Goal: Navigation & Orientation: Find specific page/section

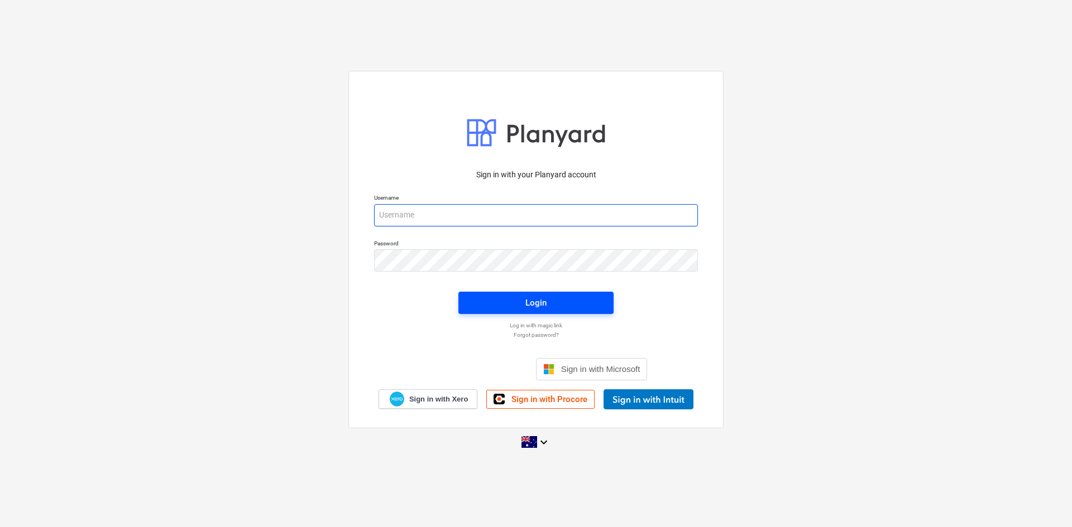
type input "[EMAIL_ADDRESS][DOMAIN_NAME]"
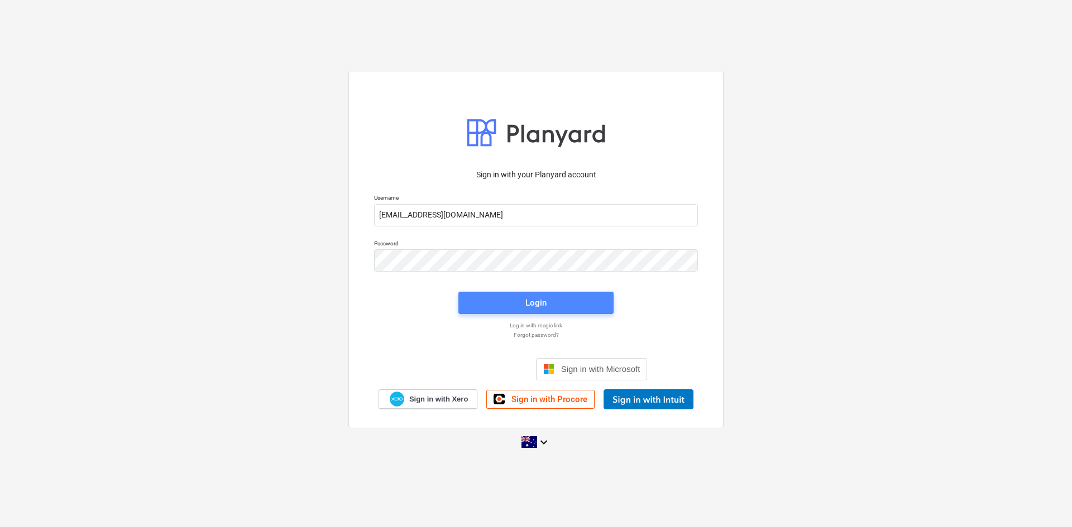
click at [512, 302] on span "Login" at bounding box center [536, 303] width 128 height 15
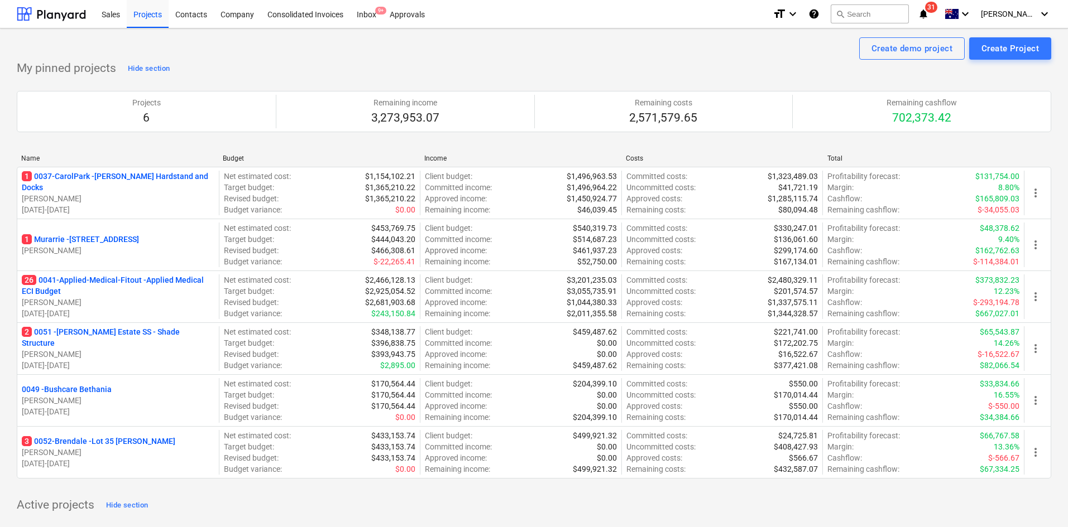
click at [929, 12] on icon "notifications" at bounding box center [923, 13] width 11 height 13
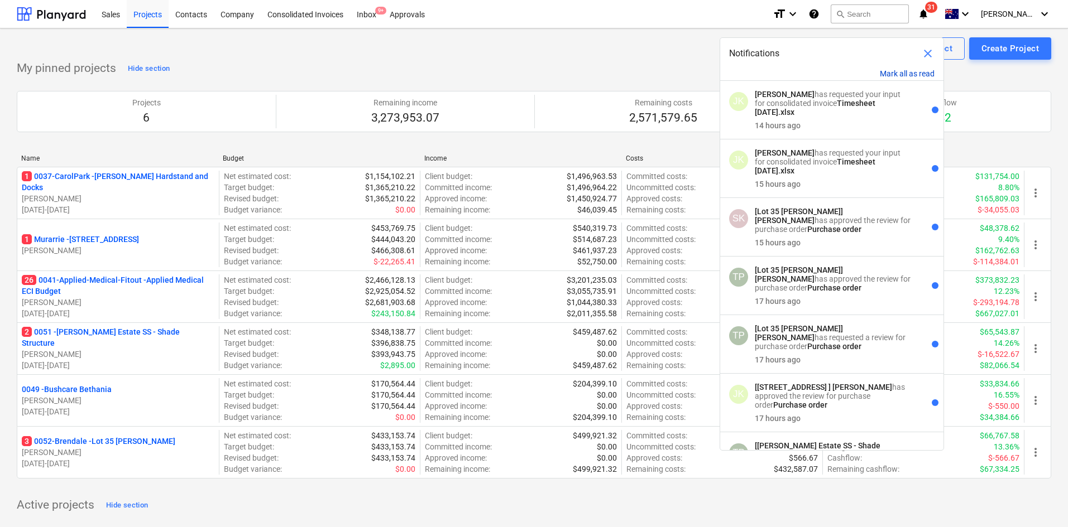
click at [919, 71] on button "Mark all as read" at bounding box center [907, 73] width 55 height 9
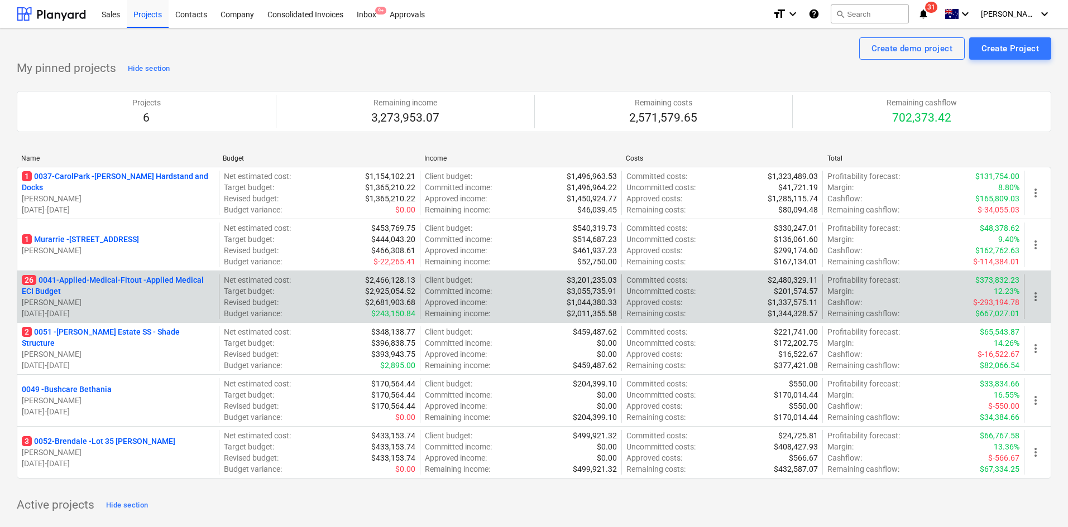
click at [138, 282] on p "26 0041-Applied-Medical-Fitout - Applied Medical ECI Budget" at bounding box center [118, 286] width 193 height 22
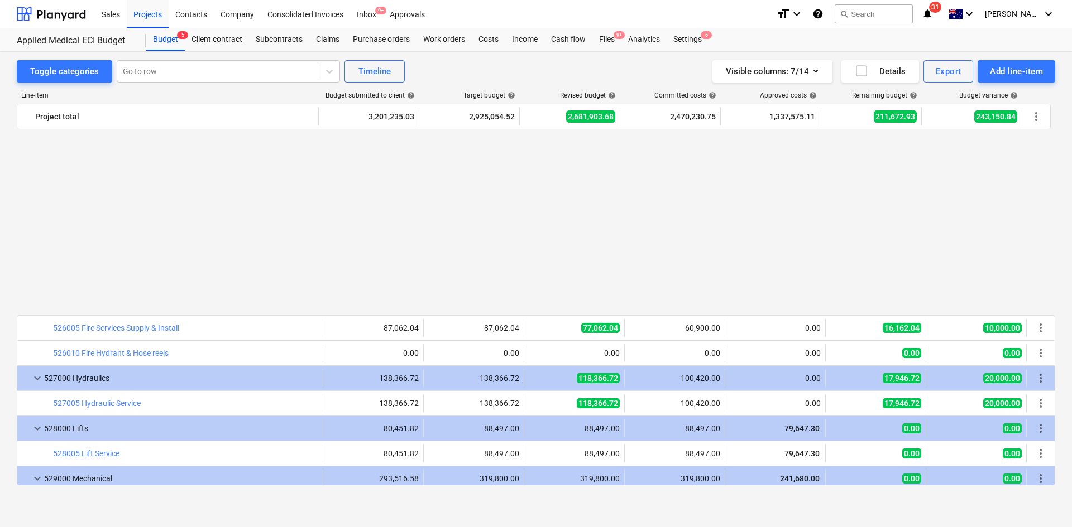
scroll to position [2026, 0]
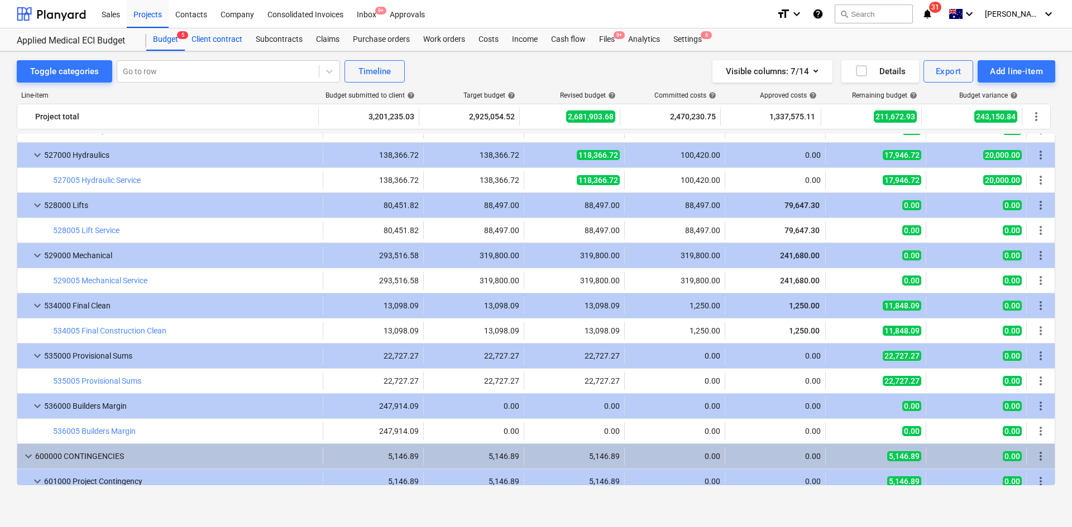
click at [216, 40] on div "Client contract" at bounding box center [217, 39] width 64 height 22
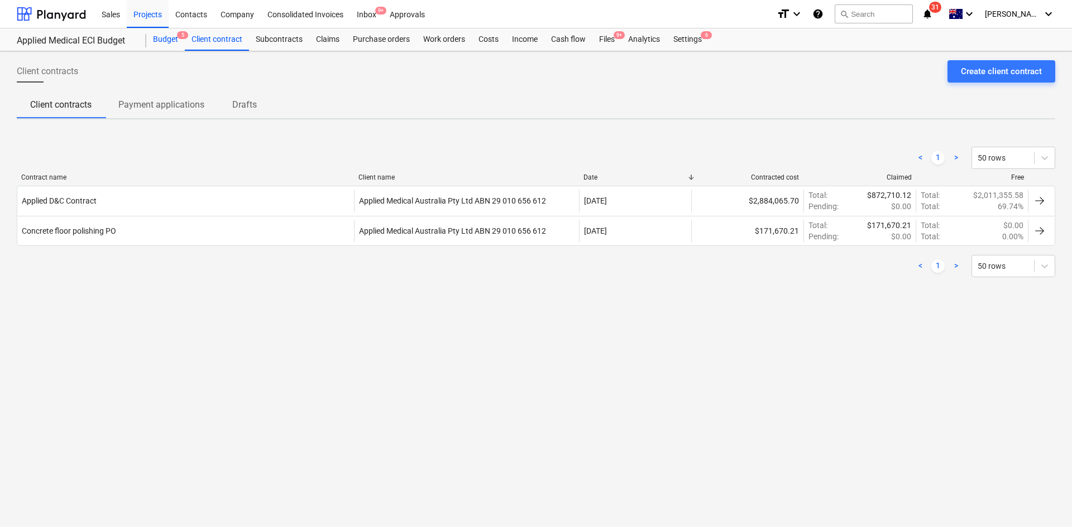
click at [165, 47] on div "Budget 5" at bounding box center [165, 39] width 39 height 22
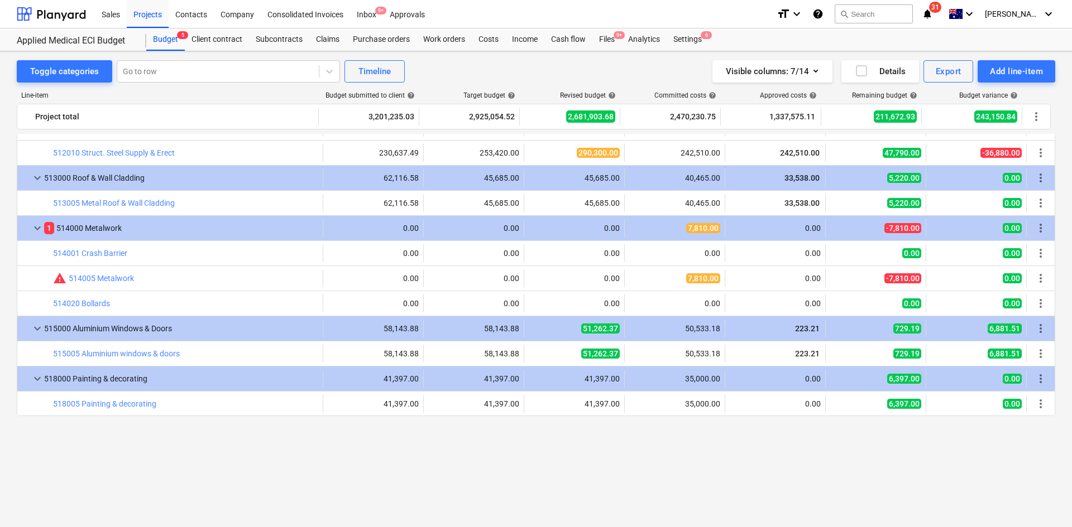
scroll to position [1189, 0]
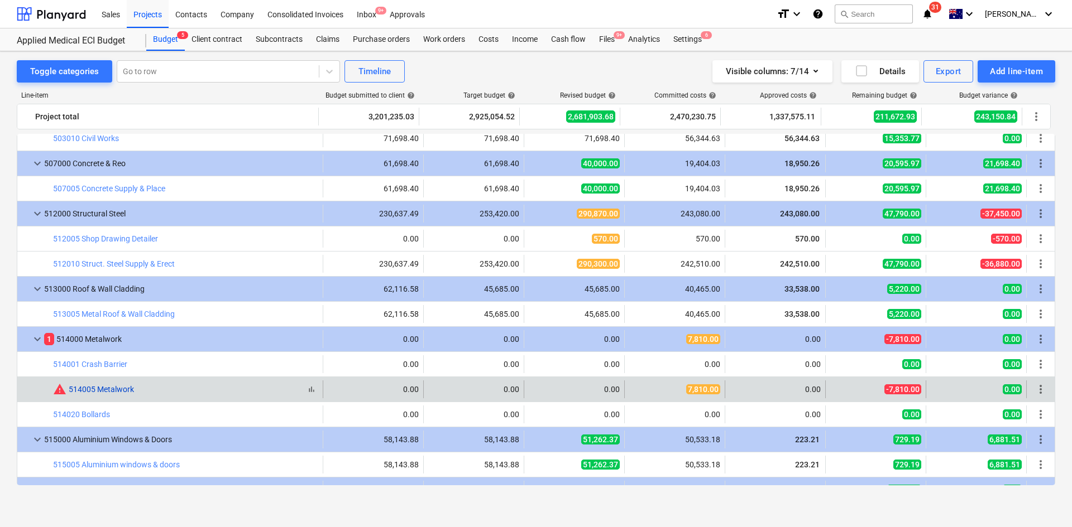
click at [114, 391] on link "514005 Metalwork" at bounding box center [101, 389] width 65 height 9
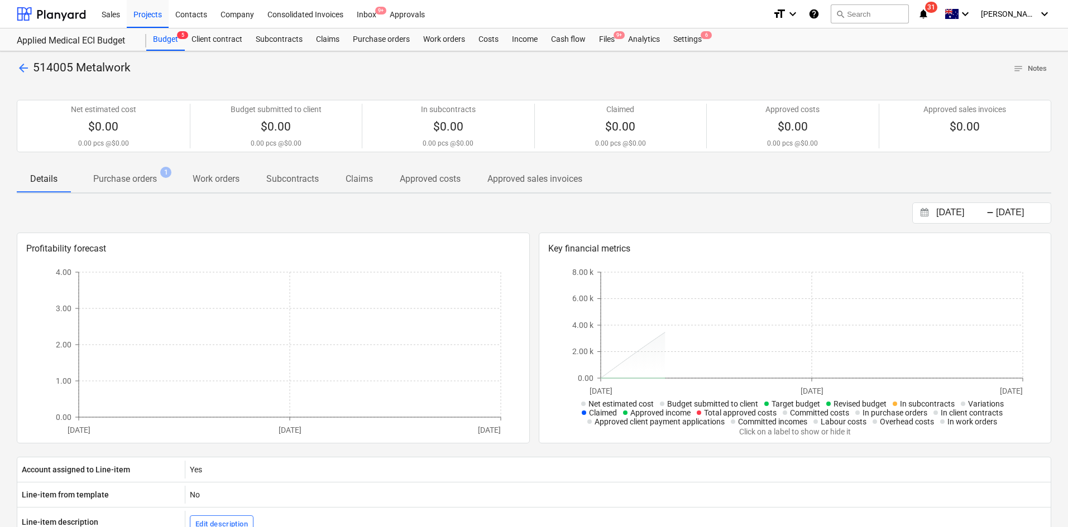
click at [137, 181] on p "Purchase orders" at bounding box center [125, 178] width 64 height 13
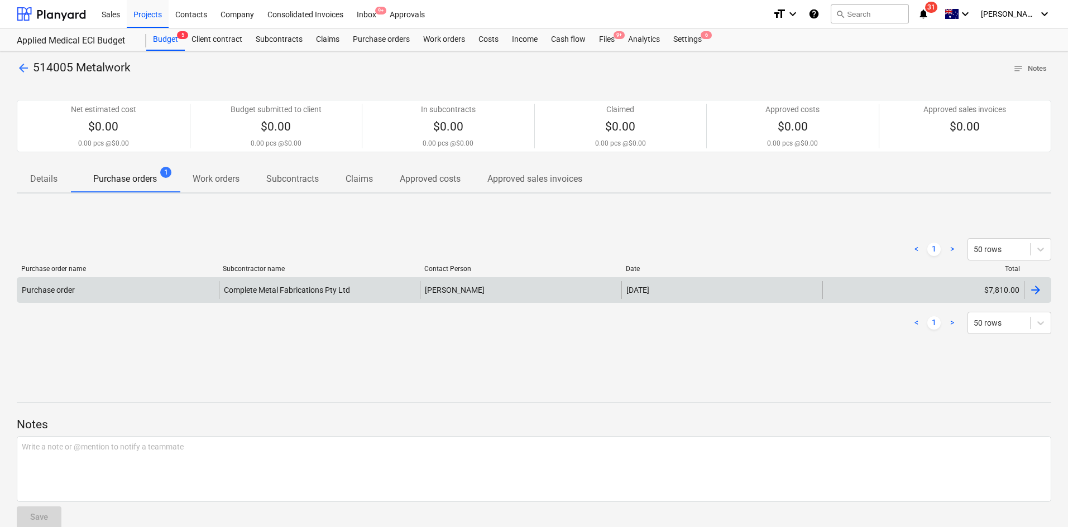
click at [115, 277] on div "Purchase order Complete Metal Fabrications Pty Ltd [PERSON_NAME] [DATE] $7,810.…" at bounding box center [534, 290] width 1034 height 26
click at [203, 285] on div "Purchase order" at bounding box center [117, 290] width 201 height 18
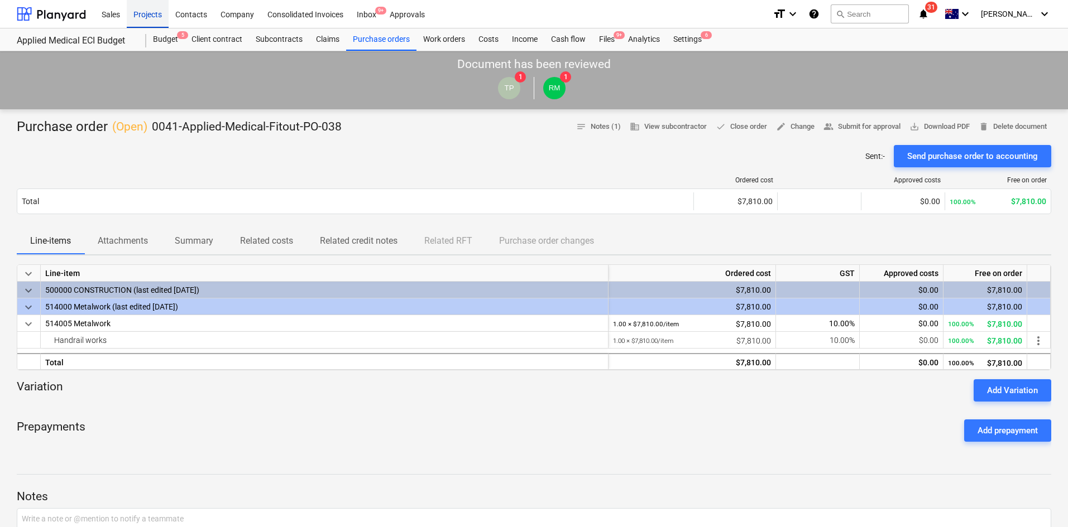
click at [151, 17] on div "Projects" at bounding box center [148, 13] width 42 height 28
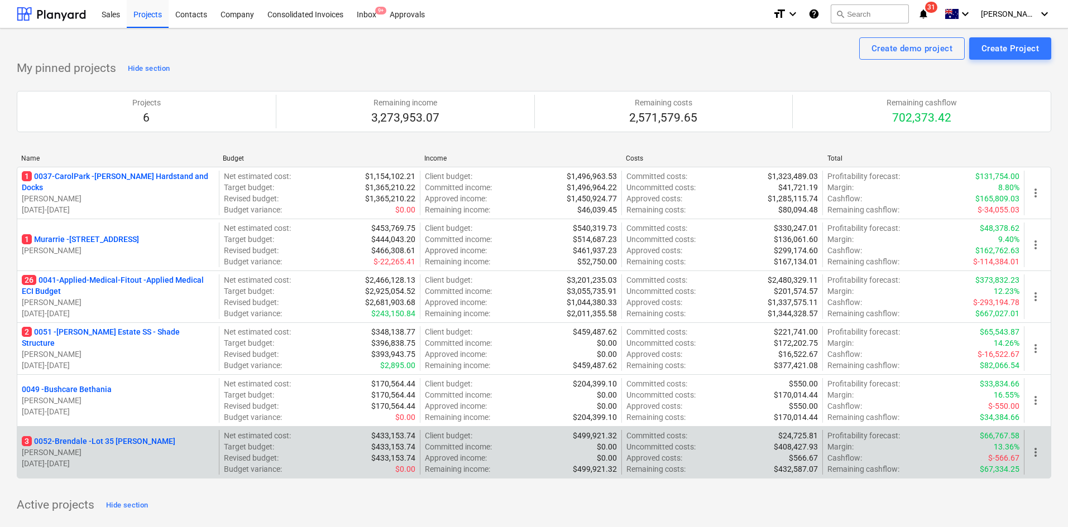
click at [153, 439] on p "3 0052-Brendale - Lot 35 [PERSON_NAME]" at bounding box center [98, 441] width 153 height 11
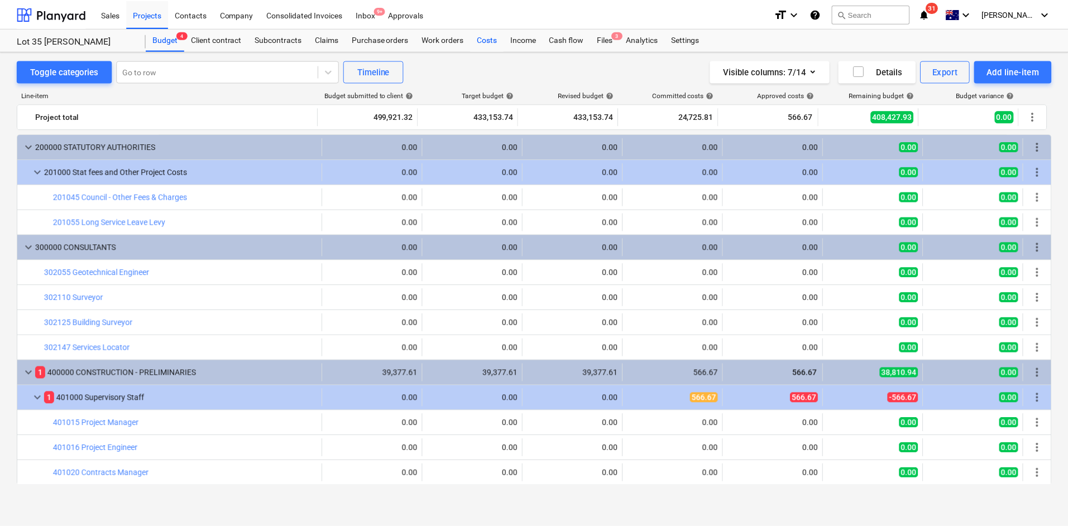
scroll to position [8, 0]
click at [610, 30] on div "Files 3" at bounding box center [606, 39] width 29 height 22
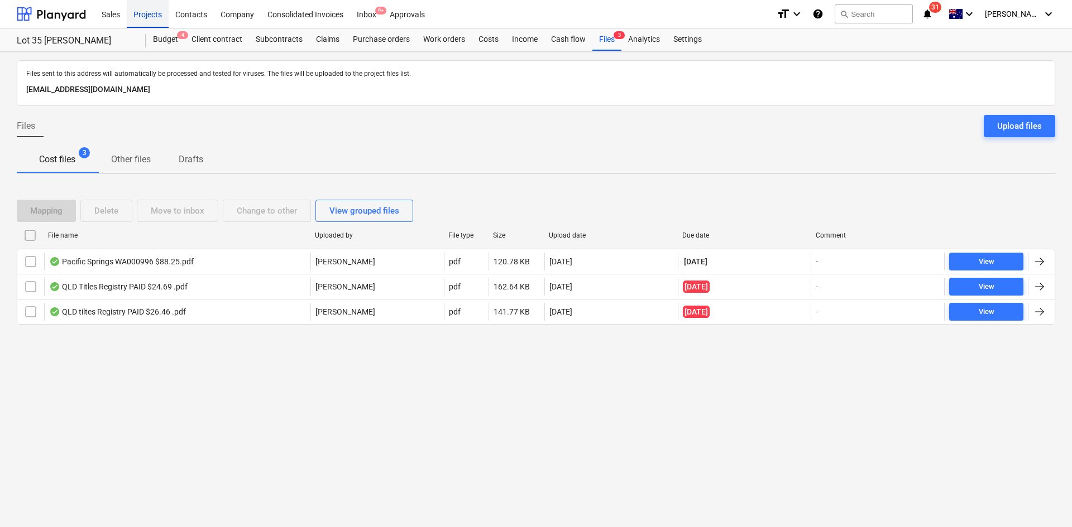
click at [165, 12] on div "Projects" at bounding box center [148, 13] width 42 height 28
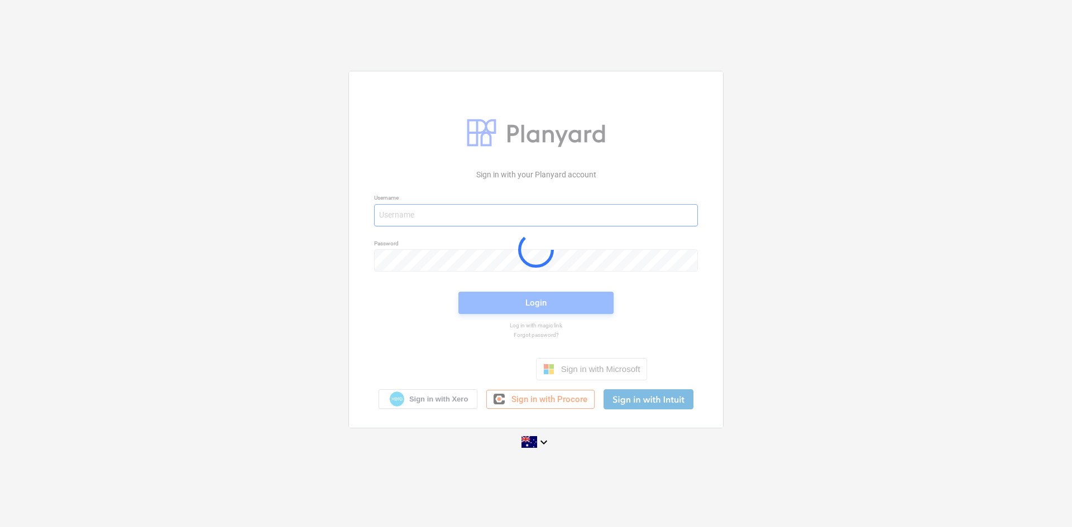
type input "[EMAIL_ADDRESS][DOMAIN_NAME]"
click at [502, 300] on div at bounding box center [536, 249] width 374 height 356
